Goal: Information Seeking & Learning: Learn about a topic

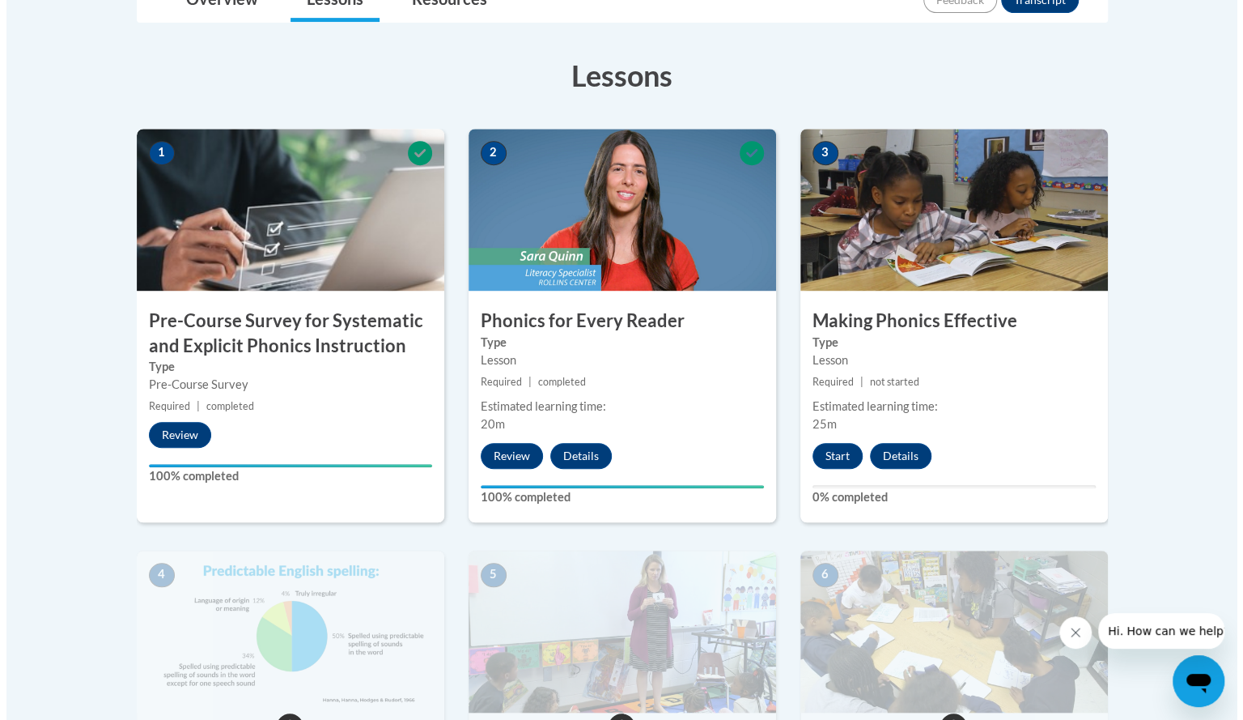
scroll to position [418, 0]
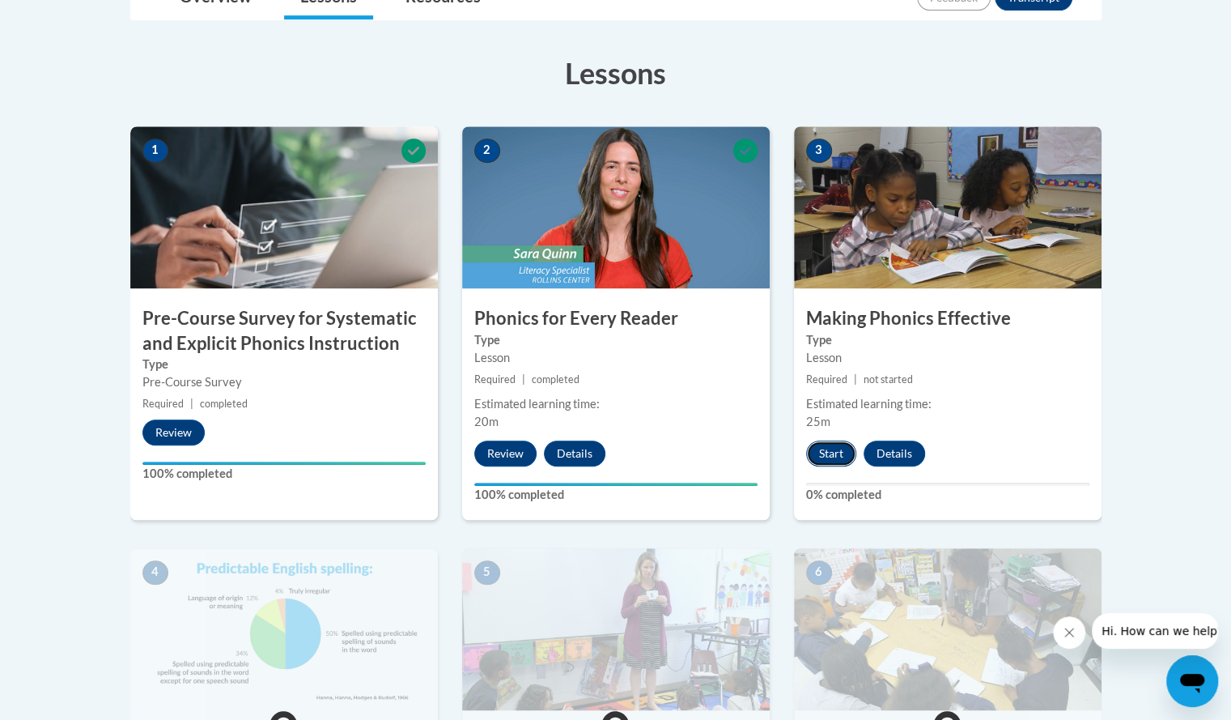
click at [842, 447] on button "Start" at bounding box center [831, 453] width 50 height 26
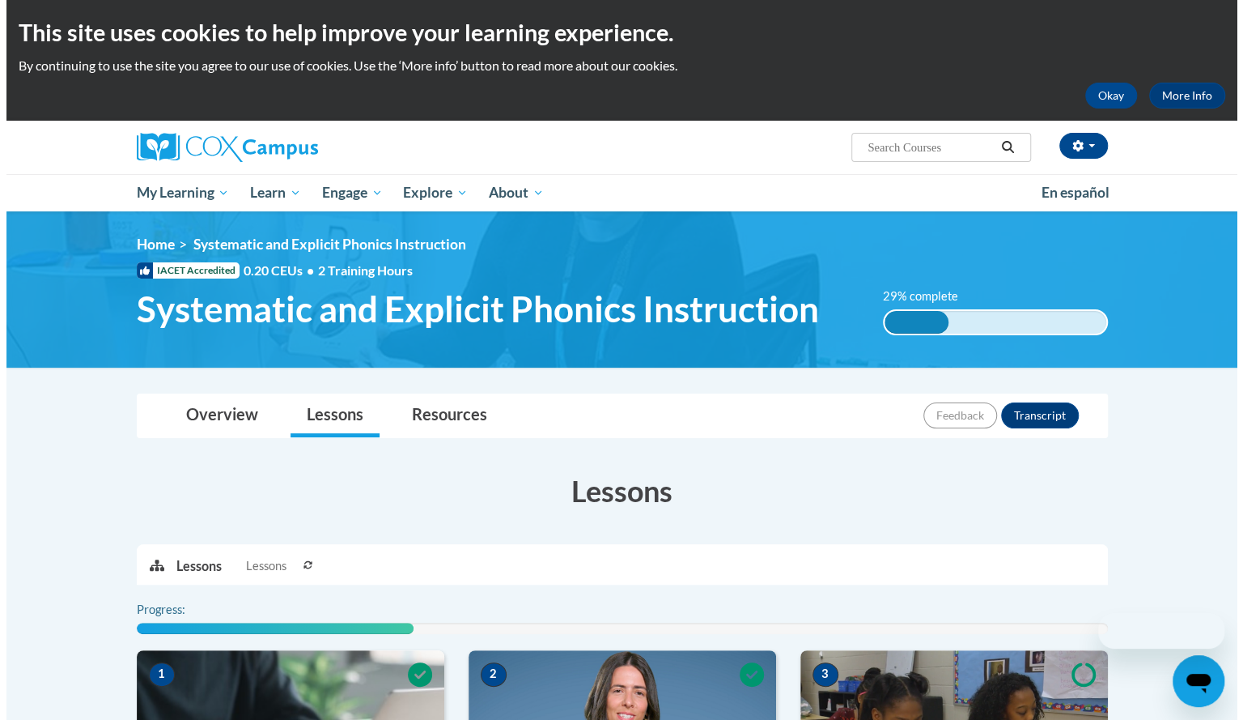
scroll to position [353, 0]
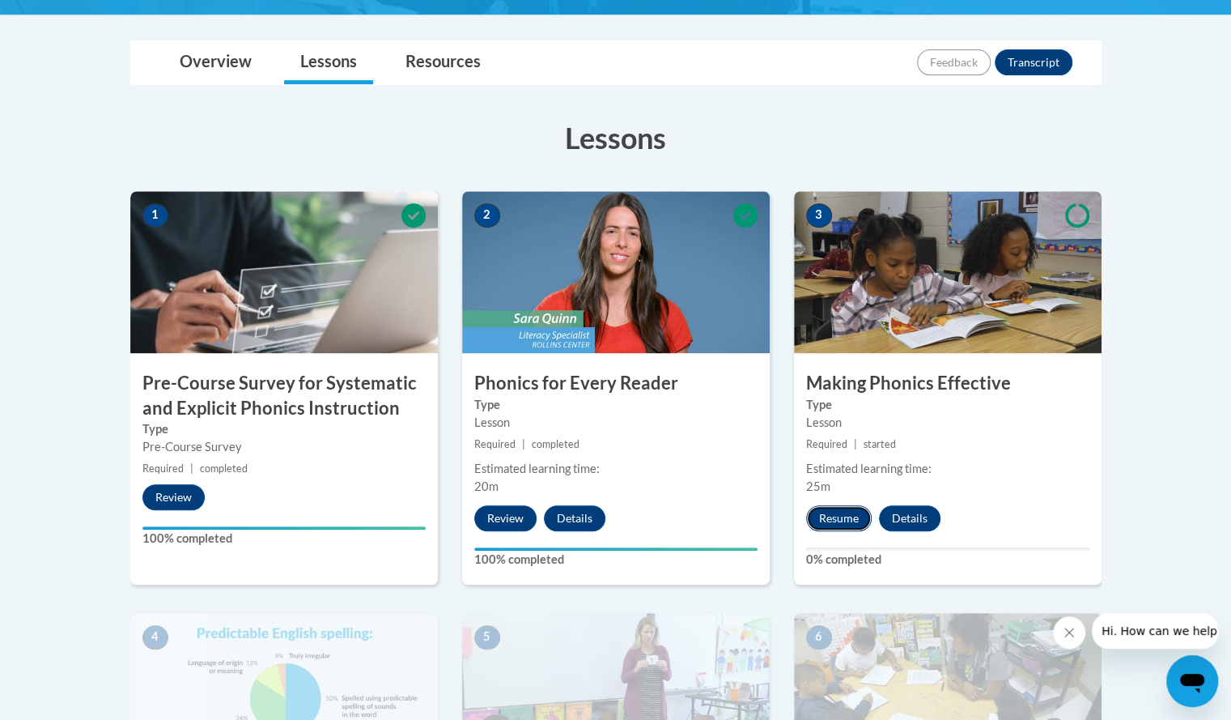
click at [840, 515] on button "Resume" at bounding box center [839, 518] width 66 height 26
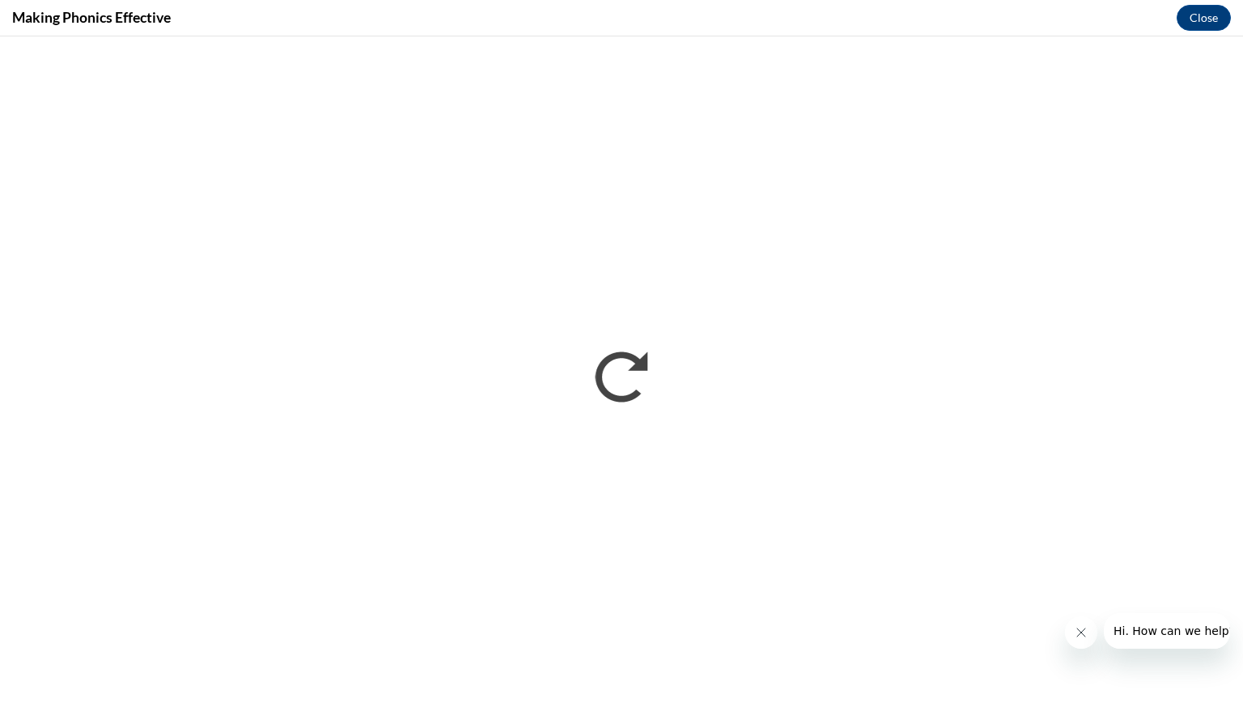
scroll to position [0, 0]
